Goal: Information Seeking & Learning: Check status

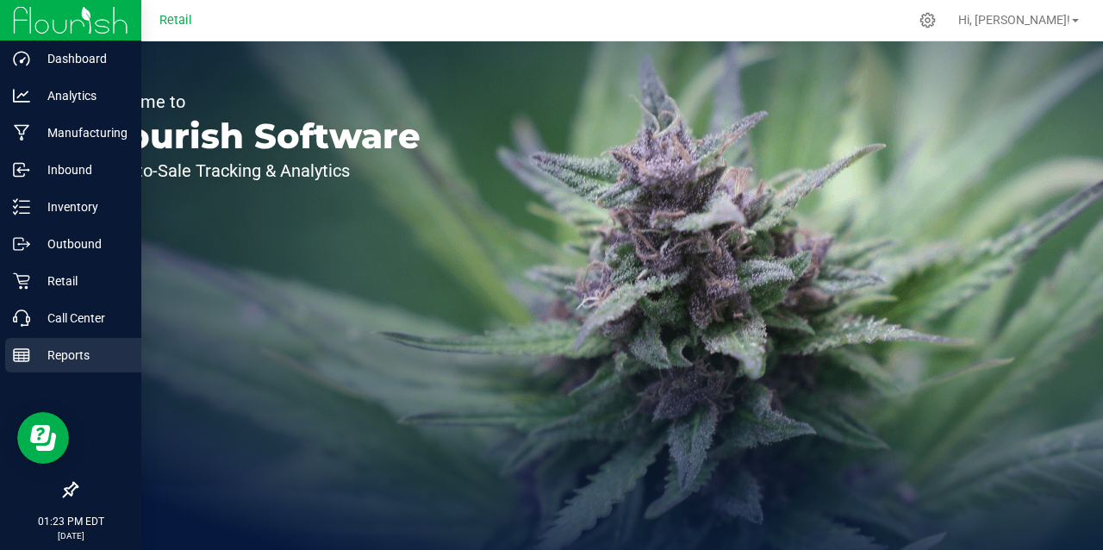
click at [72, 360] on p "Reports" at bounding box center [81, 355] width 103 height 21
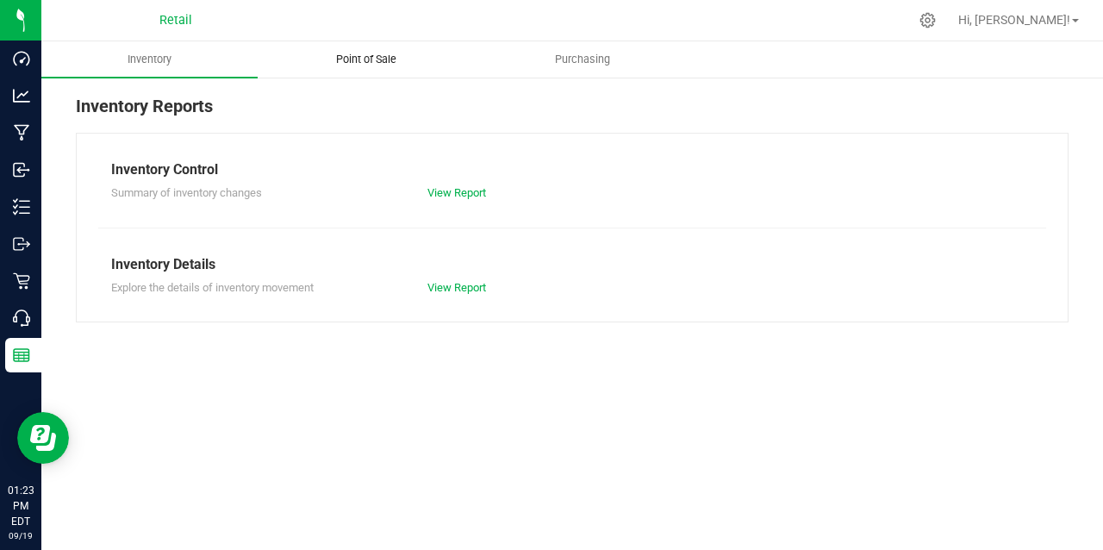
click at [382, 59] on span "Point of Sale" at bounding box center [366, 60] width 107 height 16
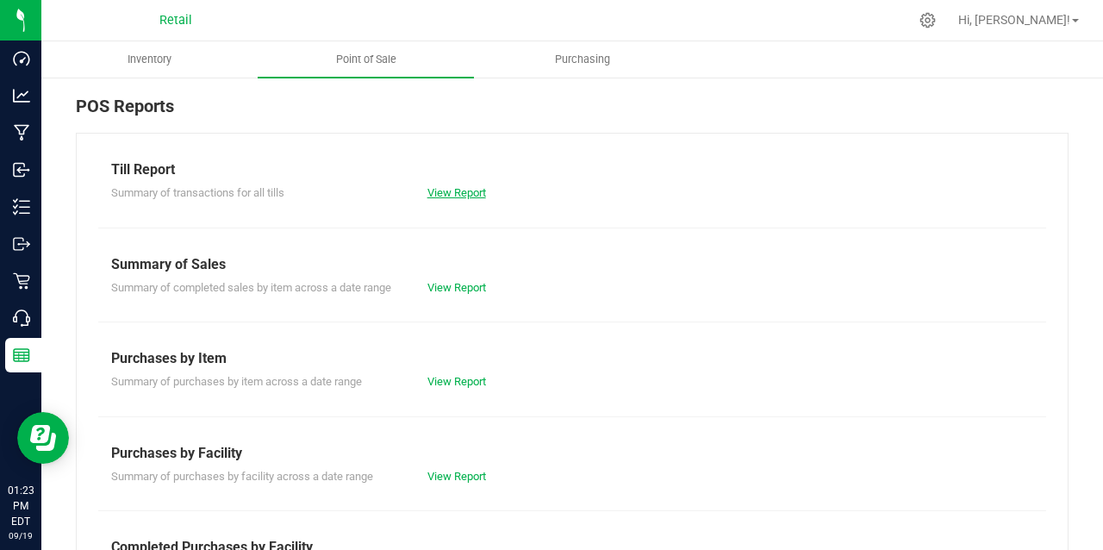
click at [446, 191] on link "View Report" at bounding box center [456, 192] width 59 height 13
